Goal: Information Seeking & Learning: Learn about a topic

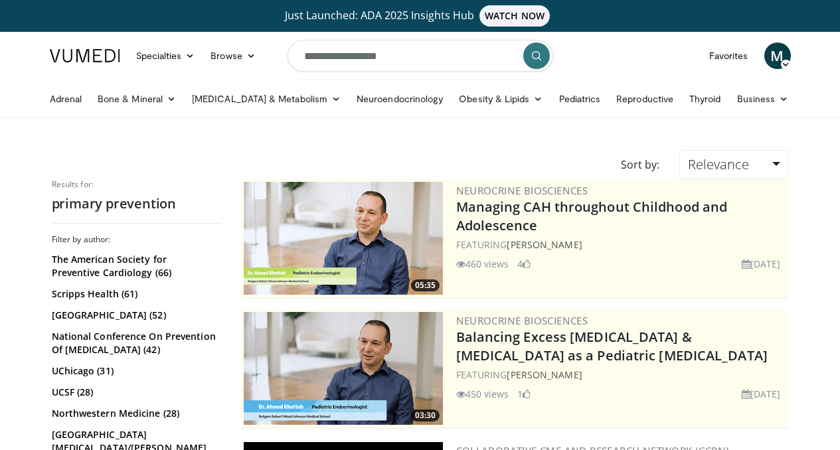
scroll to position [3121, 0]
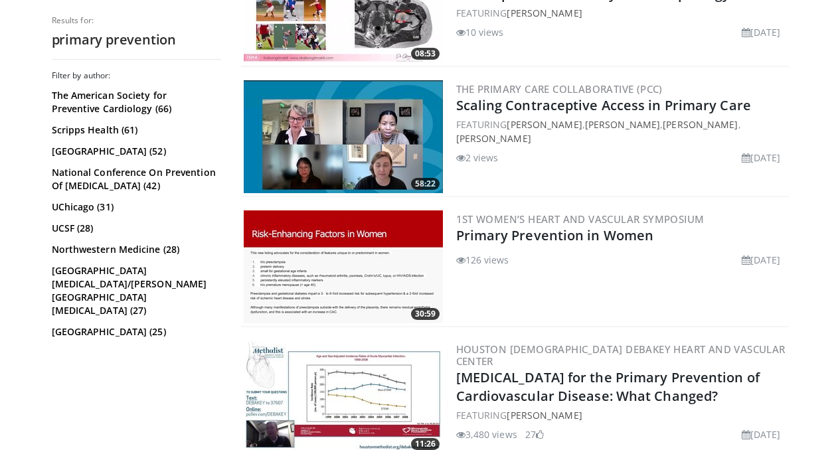
click at [323, 282] on img at bounding box center [343, 266] width 199 height 113
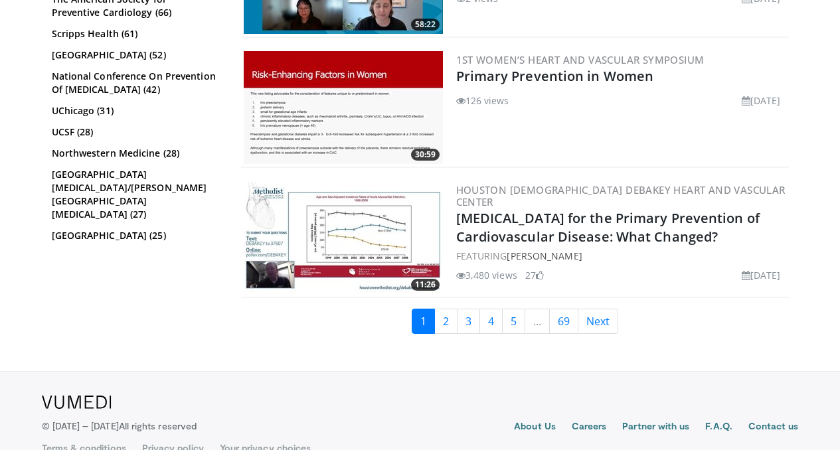
scroll to position [3306, 0]
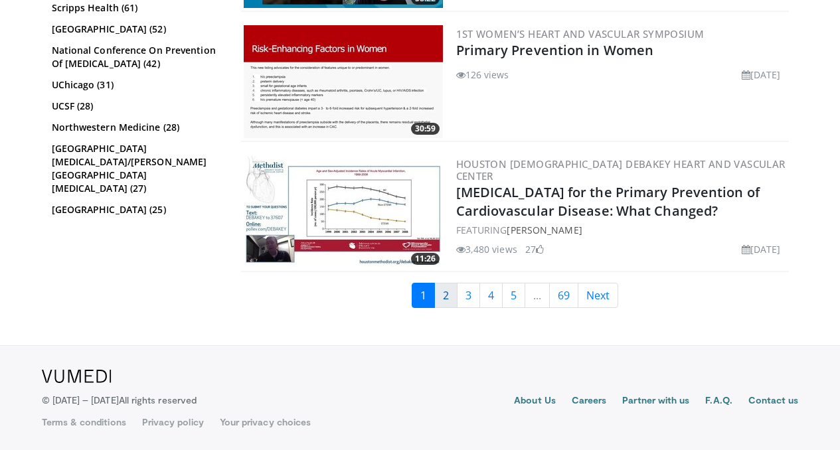
click at [452, 295] on link "2" at bounding box center [445, 295] width 23 height 25
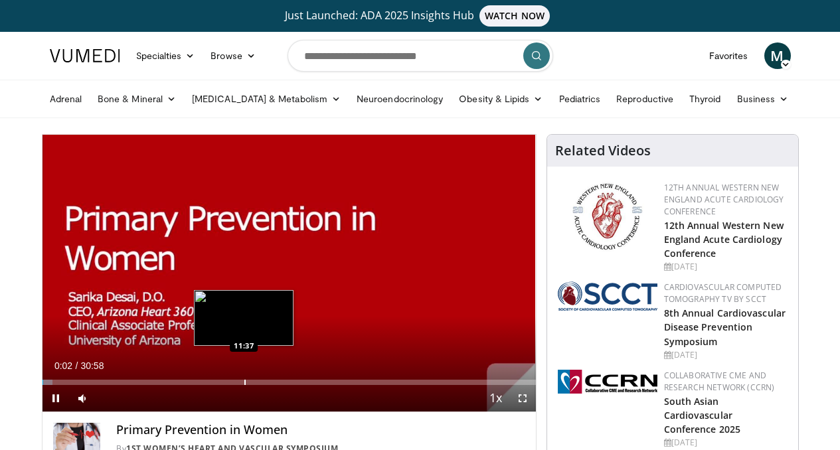
click at [210, 385] on div "Loaded : 2.13% 00:02 11:37" at bounding box center [288, 378] width 493 height 13
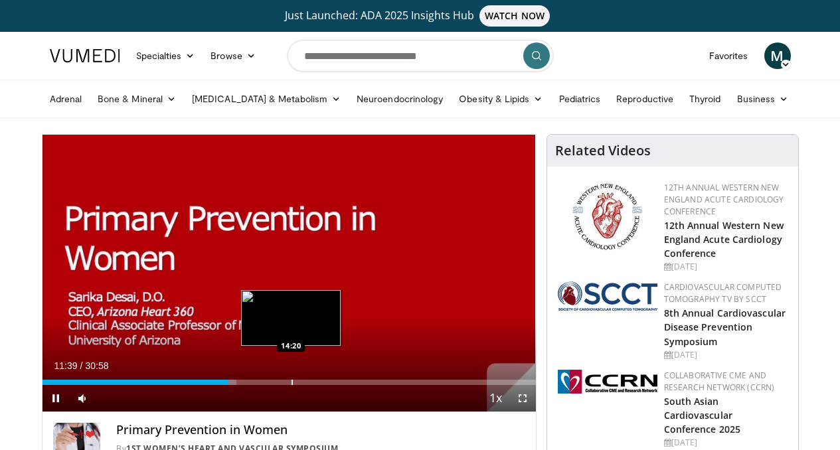
click at [291, 385] on div "Progress Bar" at bounding box center [291, 382] width 1 height 5
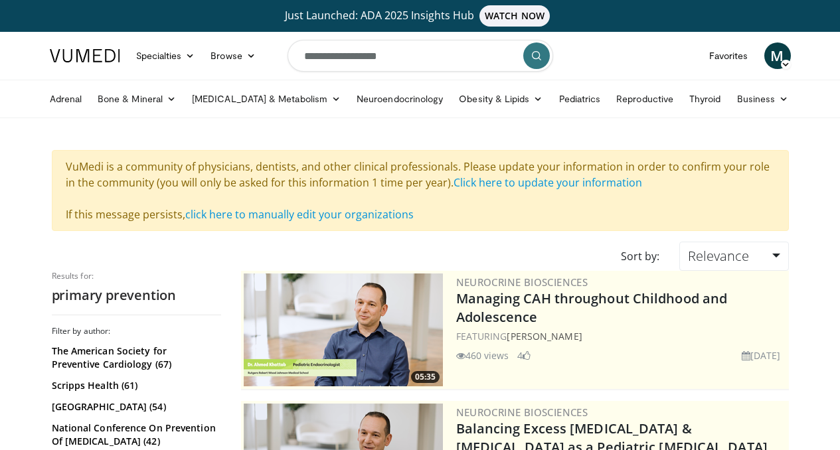
click at [399, 60] on input "**********" at bounding box center [420, 56] width 266 height 32
type input "*"
type input "**********"
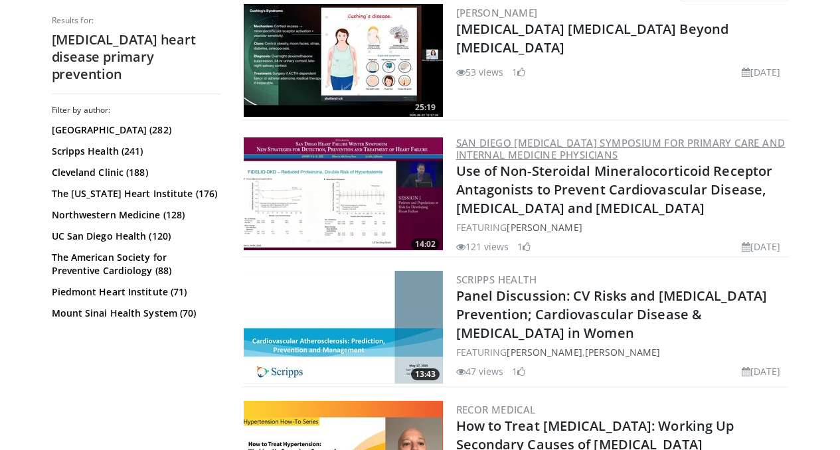
scroll to position [189, 0]
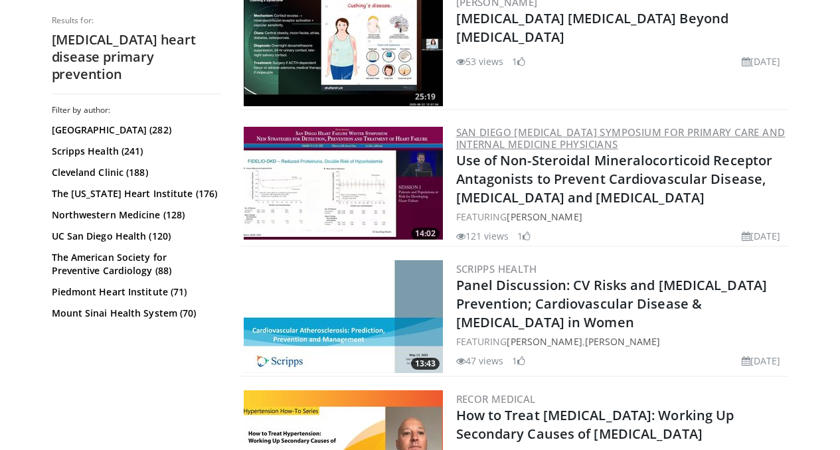
click at [507, 335] on link "[PERSON_NAME]" at bounding box center [544, 341] width 75 height 13
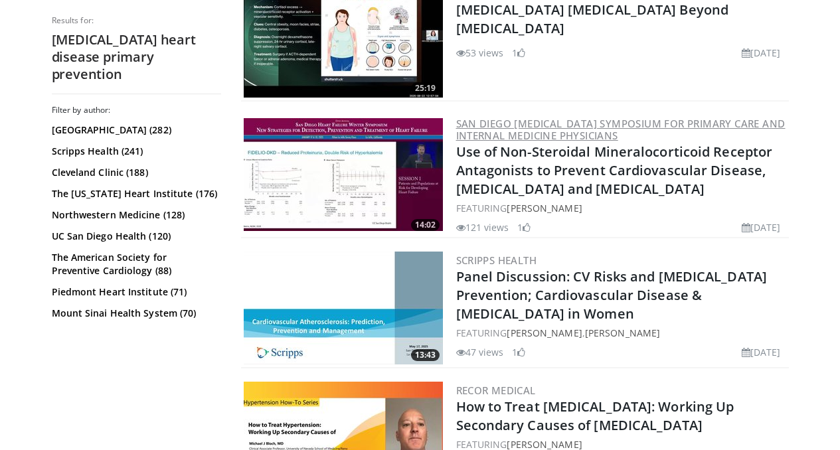
scroll to position [198, 0]
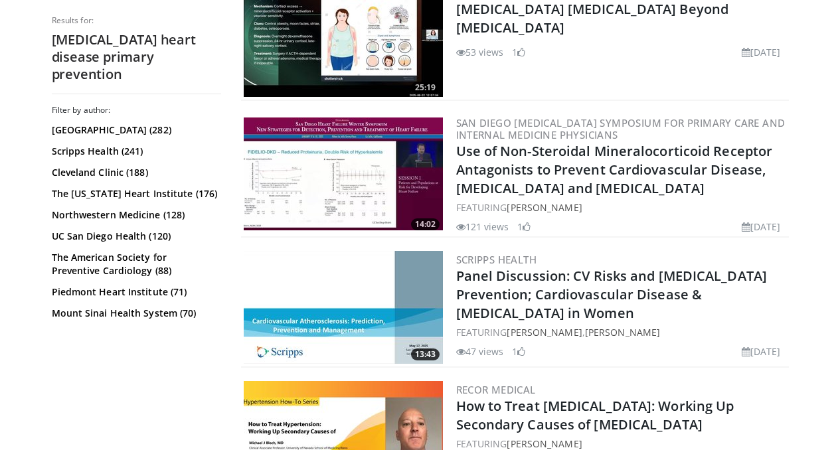
click at [376, 285] on img at bounding box center [343, 307] width 199 height 113
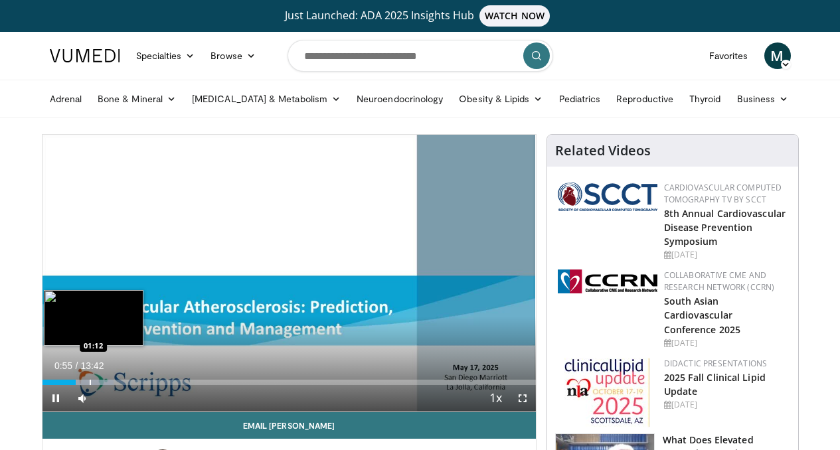
click at [55, 385] on div "Progress Bar" at bounding box center [84, 382] width 58 height 5
click at [114, 385] on div "Progress Bar" at bounding box center [114, 382] width 1 height 5
click at [92, 385] on div "Progress Bar" at bounding box center [92, 382] width 1 height 5
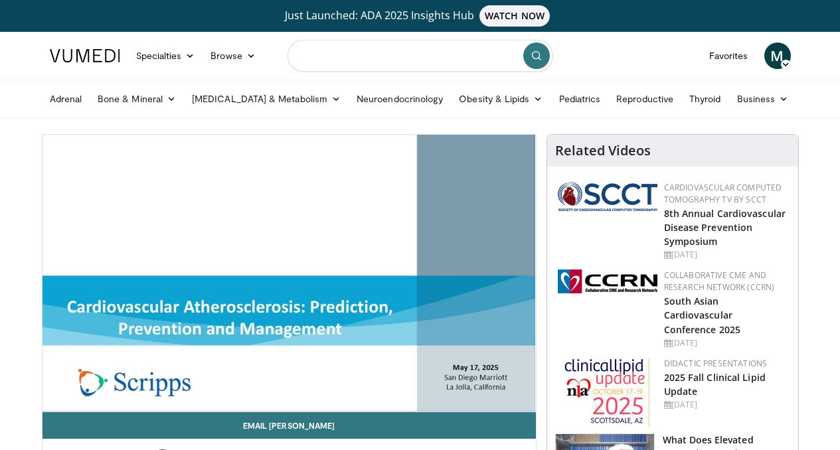
click at [378, 63] on input "Search topics, interventions" at bounding box center [420, 56] width 266 height 32
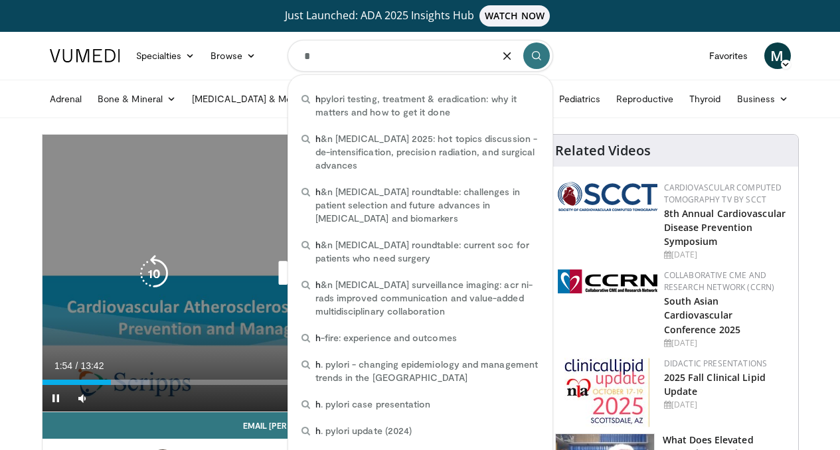
type input "*"
click at [233, 161] on div "10 seconds Tap to unmute" at bounding box center [288, 273] width 493 height 277
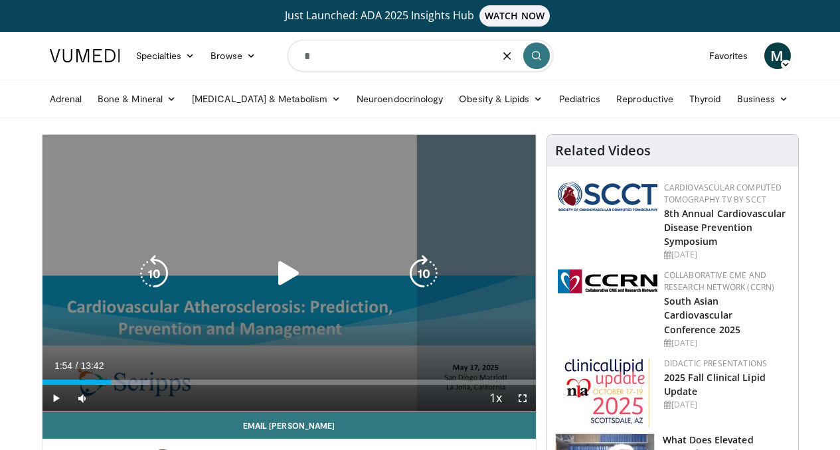
click at [233, 161] on div "10 seconds Tap to unmute" at bounding box center [288, 273] width 493 height 277
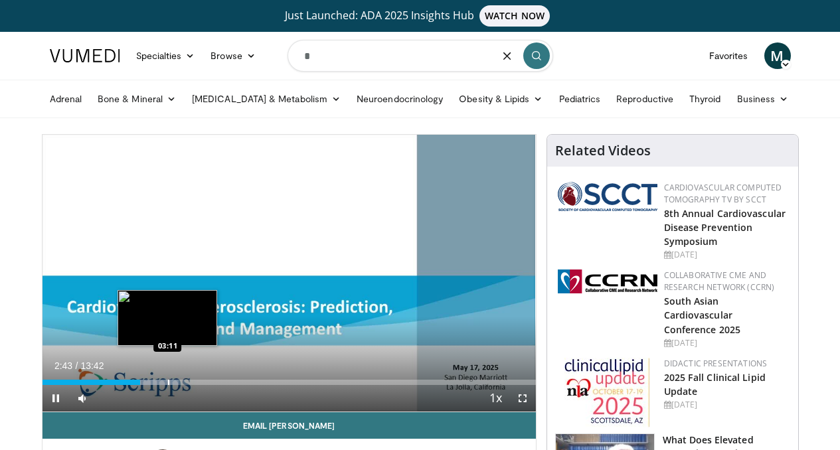
click at [168, 385] on div "Progress Bar" at bounding box center [168, 382] width 1 height 5
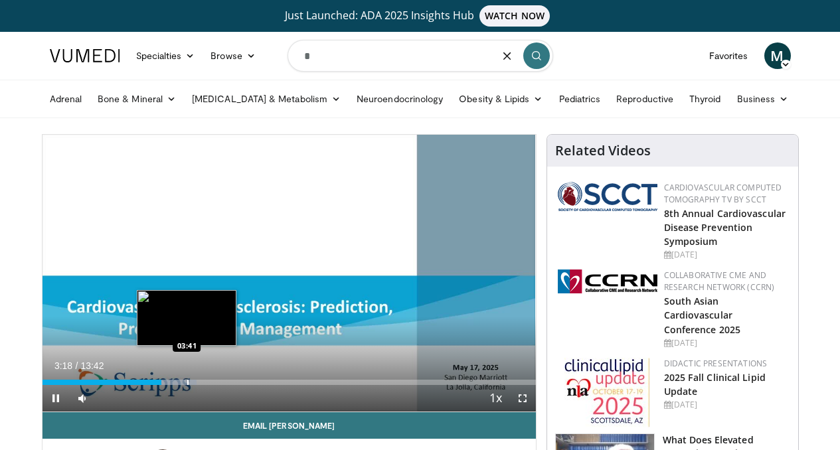
click at [187, 385] on div "Progress Bar" at bounding box center [187, 382] width 1 height 5
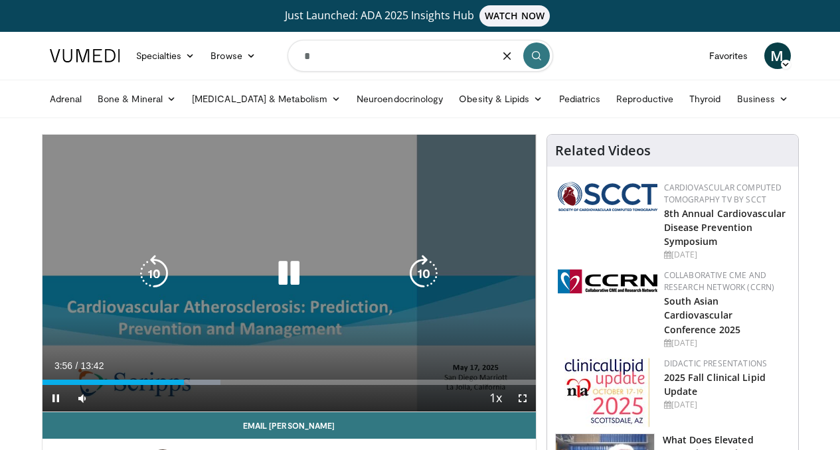
click at [168, 385] on div "Progress Bar" at bounding box center [191, 382] width 57 height 5
click at [278, 291] on icon "Video Player" at bounding box center [288, 273] width 37 height 37
